Goal: Transaction & Acquisition: Purchase product/service

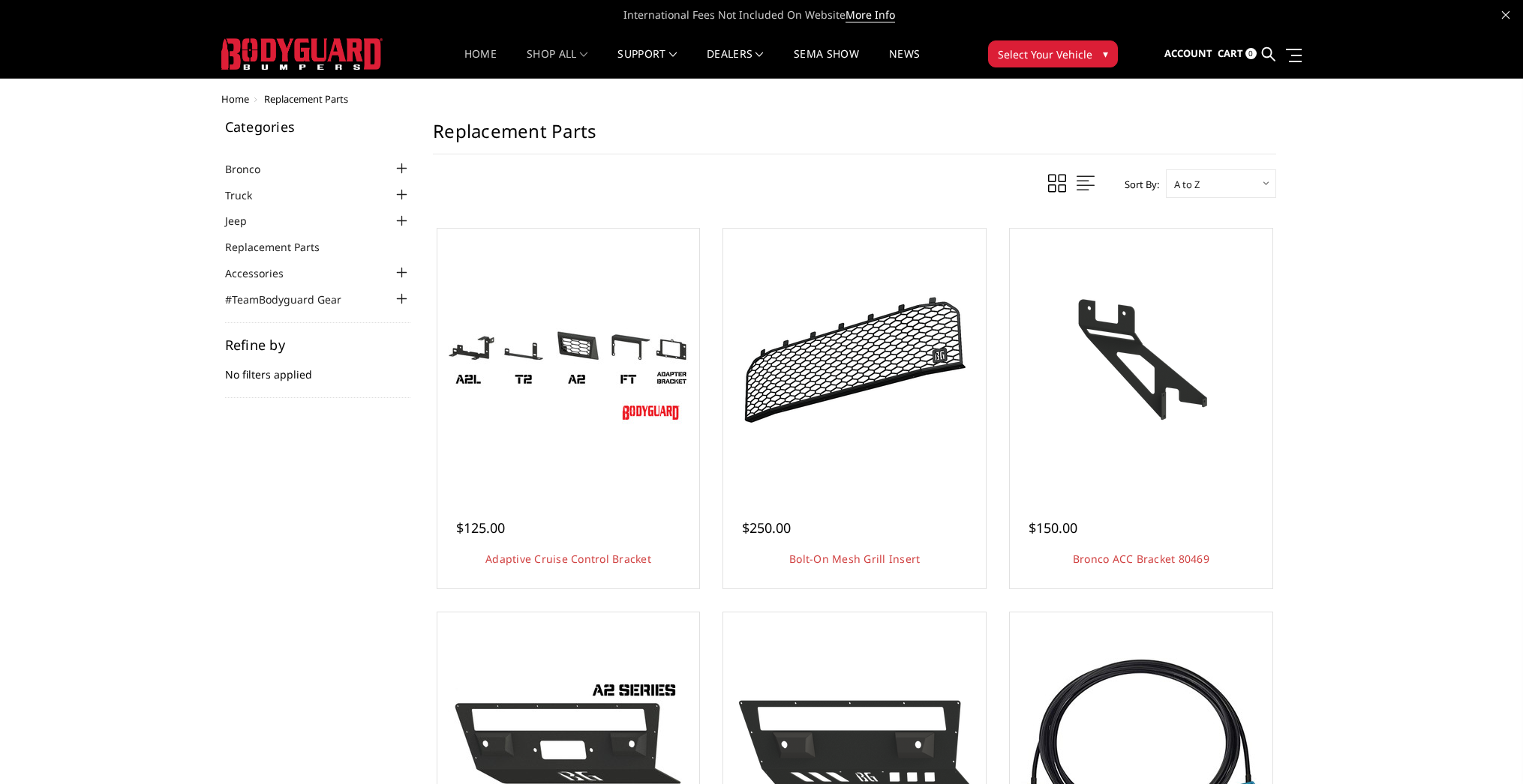
click at [466, 55] on link "Home" at bounding box center [480, 62] width 33 height 29
click at [1072, 59] on span "Select Your Vehicle" at bounding box center [1045, 54] width 95 height 16
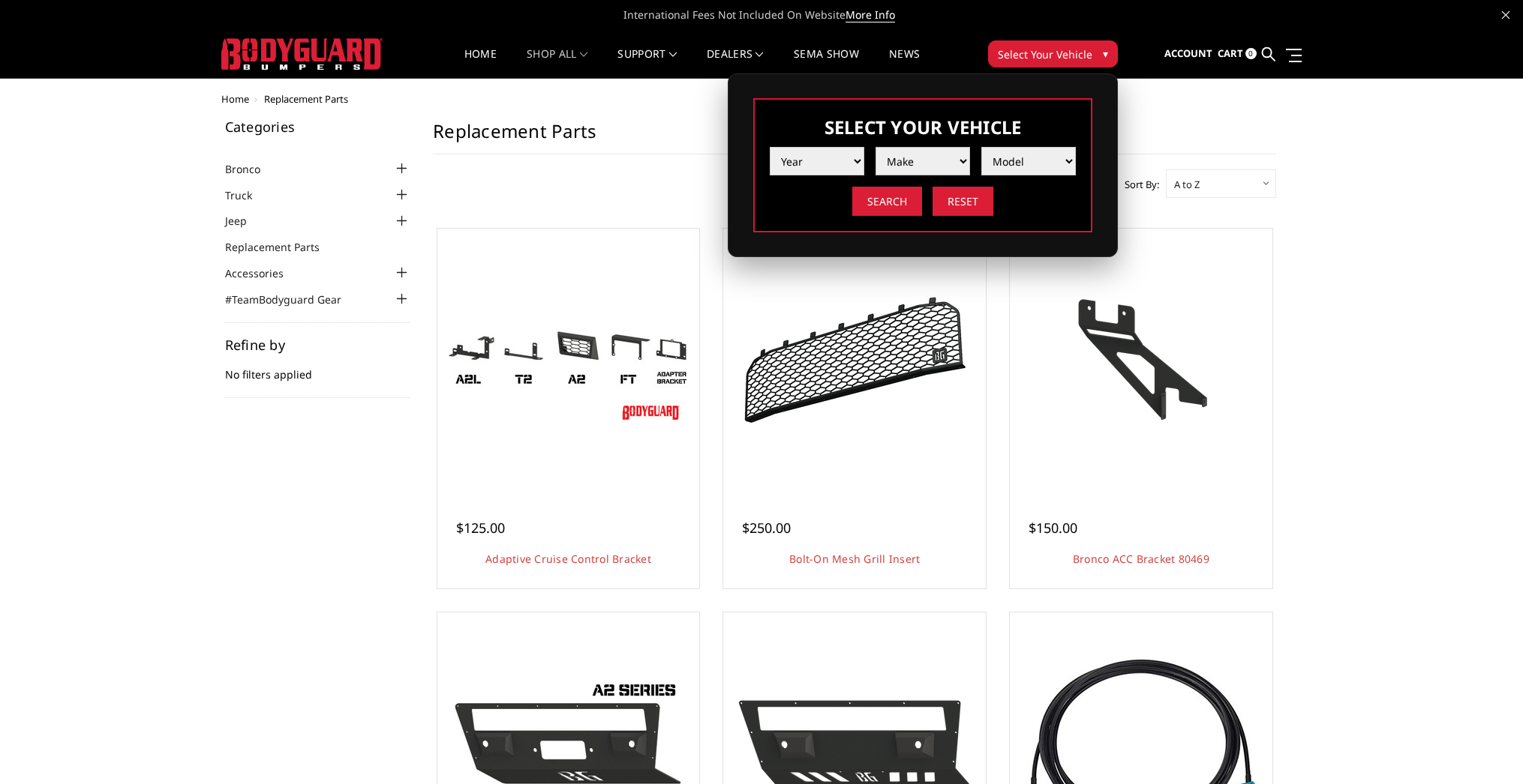
click at [925, 165] on select "Make" at bounding box center [923, 161] width 95 height 29
click at [845, 156] on select "Year 2025 2024 2023 2022 2021 2020 2019 2018 2017 2016 2015 2014 2013 2012 2011…" at bounding box center [817, 161] width 95 height 29
select select "yr_2017"
click at [769, 147] on select "Year 2025 2024 2023 2022 2021 2020 2019 2018 2017 2016 2015 2014 2013 2012 2011…" at bounding box center [817, 161] width 95 height 29
click at [933, 160] on select "Make Chevrolet Ford GMC Nissan Ram Toyota" at bounding box center [923, 161] width 95 height 29
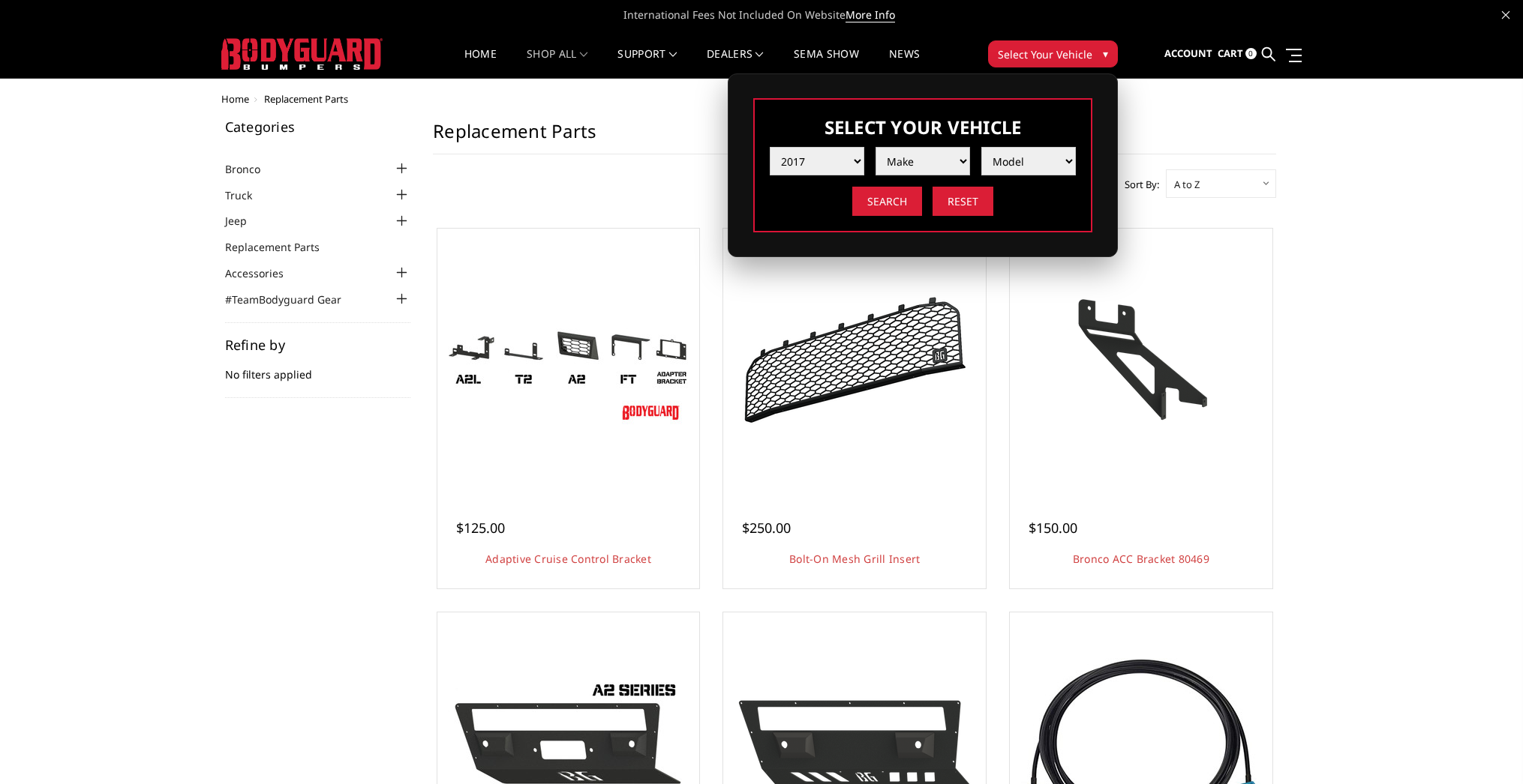
select select "mk_toyota"
click at [875, 147] on select "Make Chevrolet Ford GMC Nissan Ram Toyota" at bounding box center [923, 161] width 95 height 29
click at [1031, 168] on select "Model Tacoma Tundra" at bounding box center [1029, 161] width 95 height 29
select select "md_tundra"
click at [981, 147] on select "Model Tacoma Tundra" at bounding box center [1029, 161] width 95 height 29
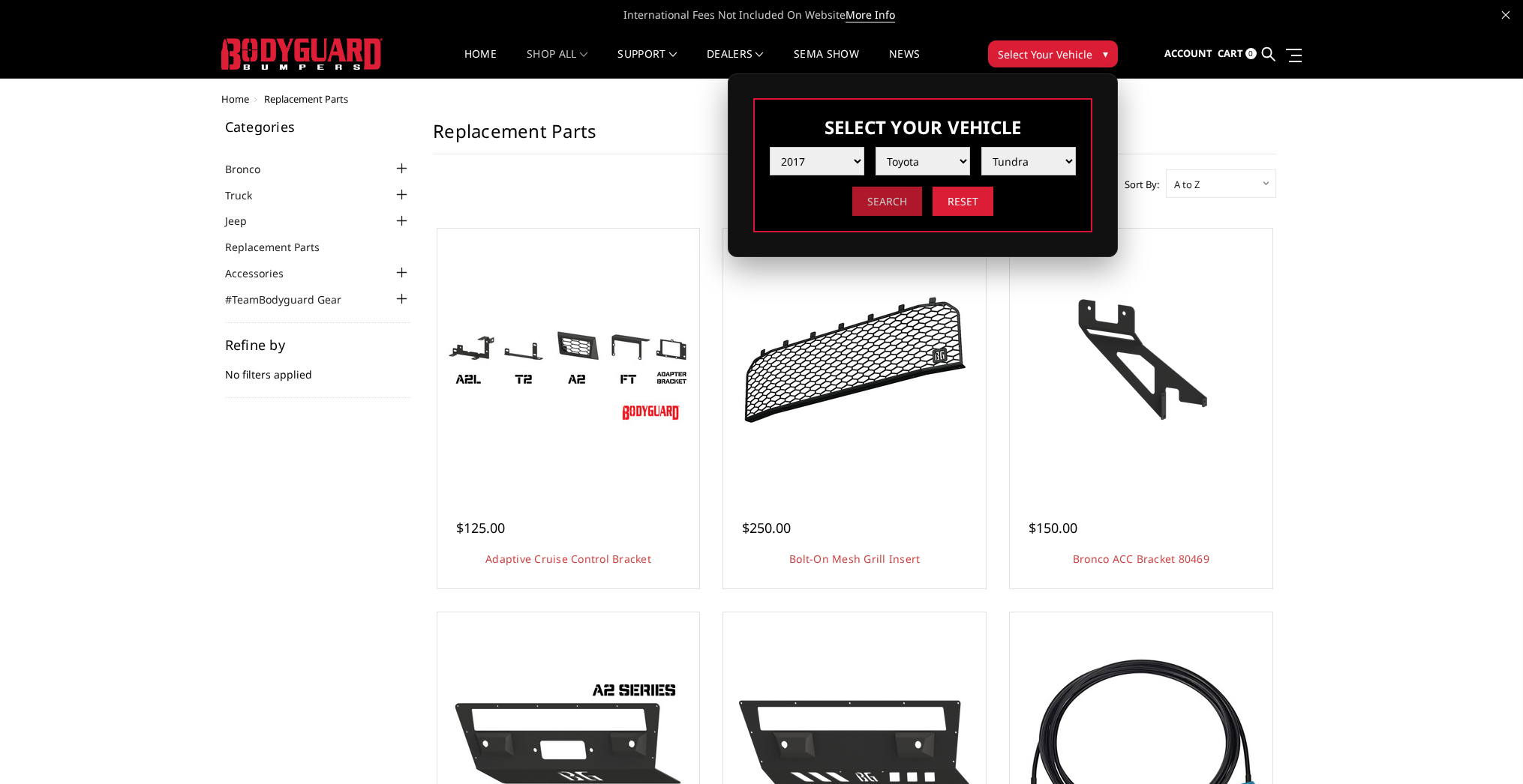
click at [900, 205] on input "Search" at bounding box center [886, 201] width 70 height 29
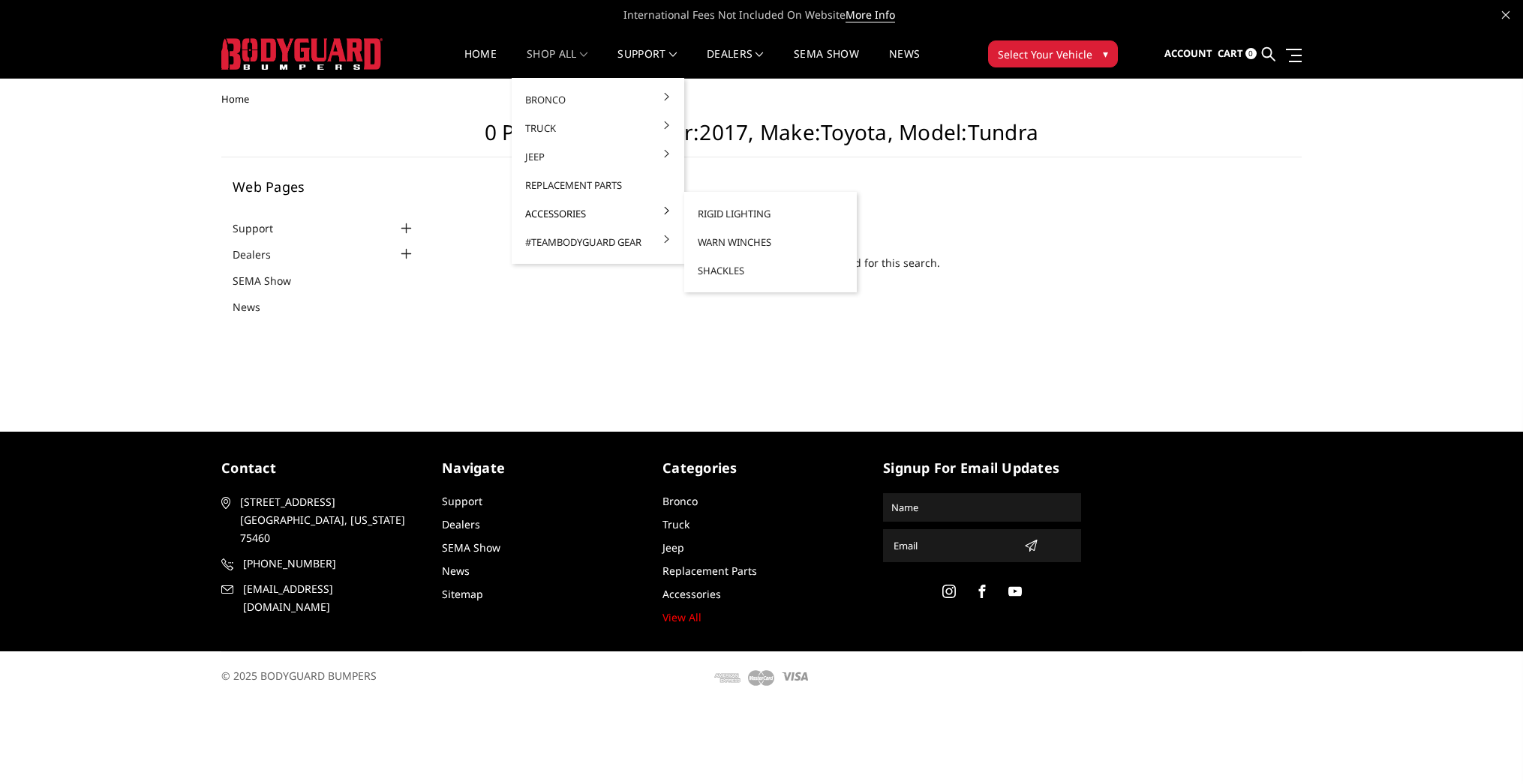
click at [568, 211] on link "Accessories" at bounding box center [597, 214] width 161 height 29
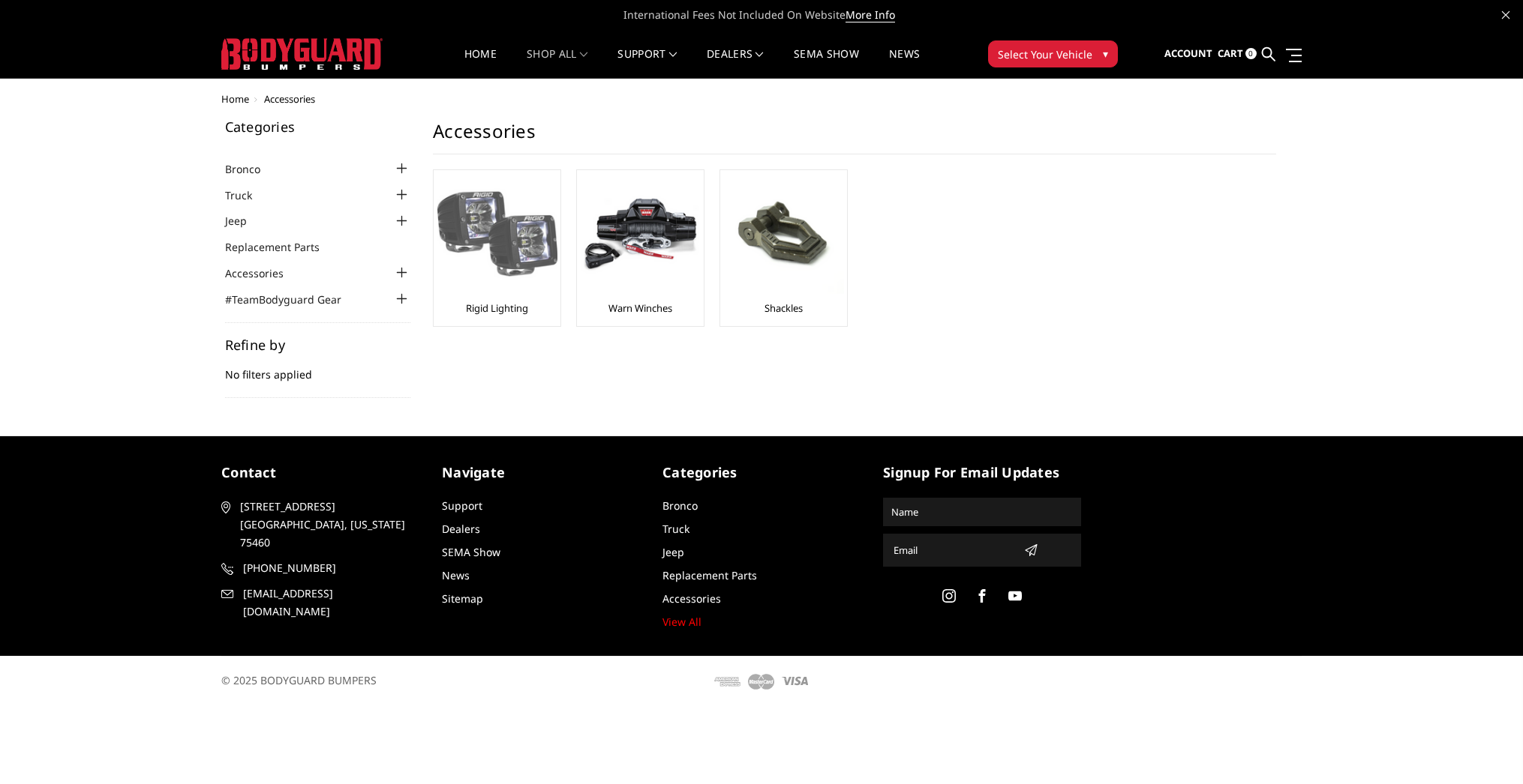
click at [466, 216] on img at bounding box center [497, 233] width 120 height 120
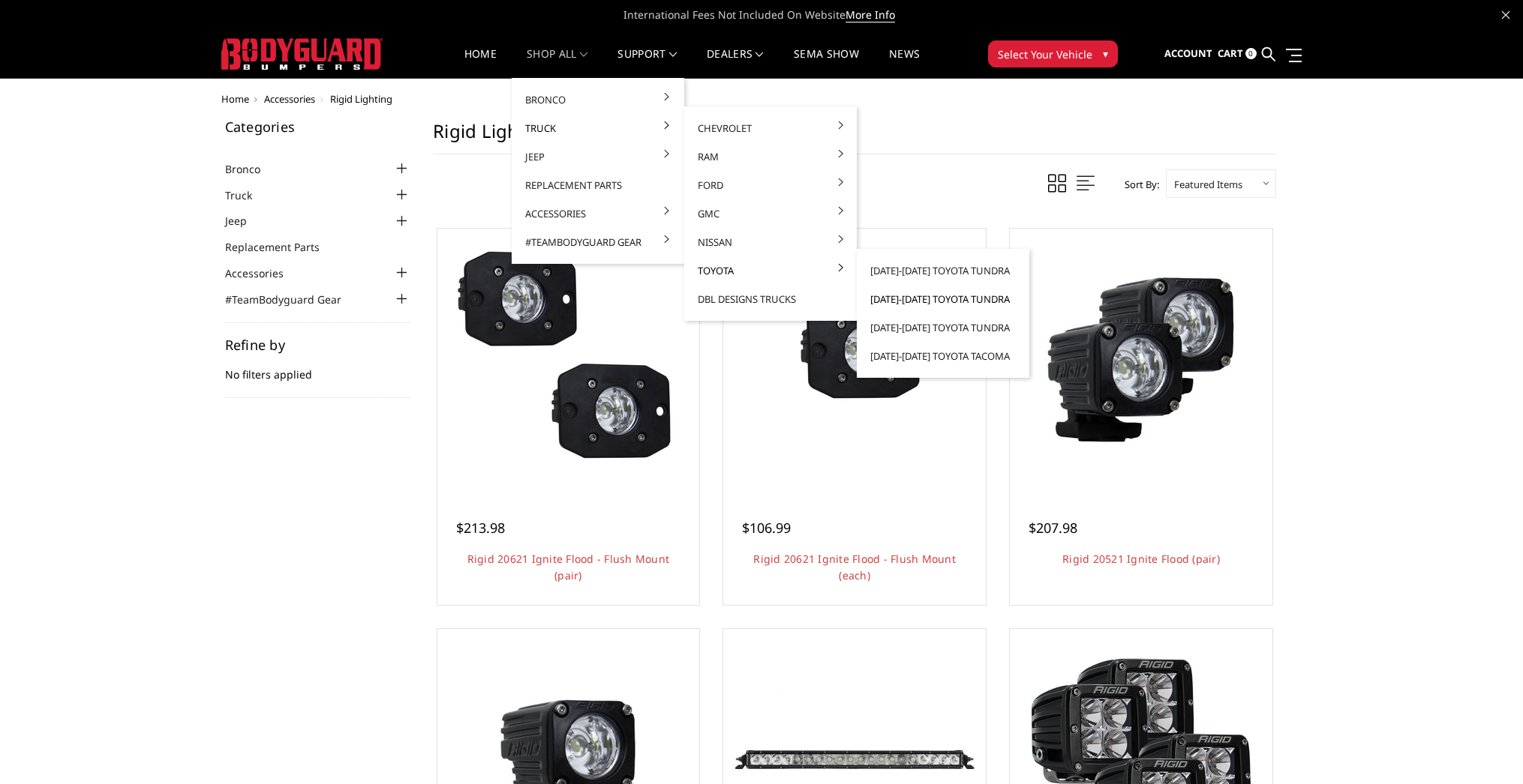
click at [904, 294] on link "[DATE]-[DATE] Toyota Tundra" at bounding box center [942, 299] width 161 height 29
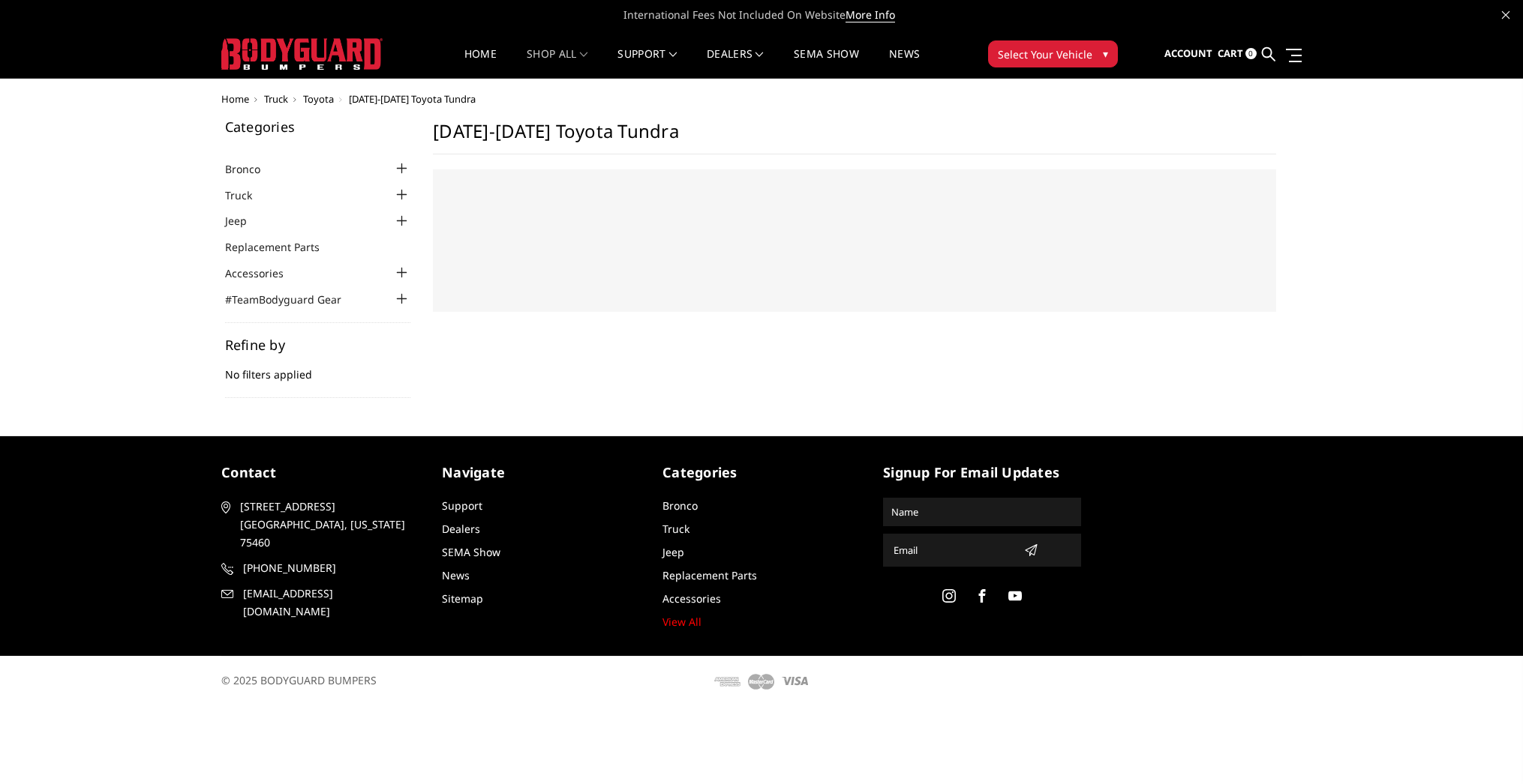
select select "US"
